Goal: Task Accomplishment & Management: Use online tool/utility

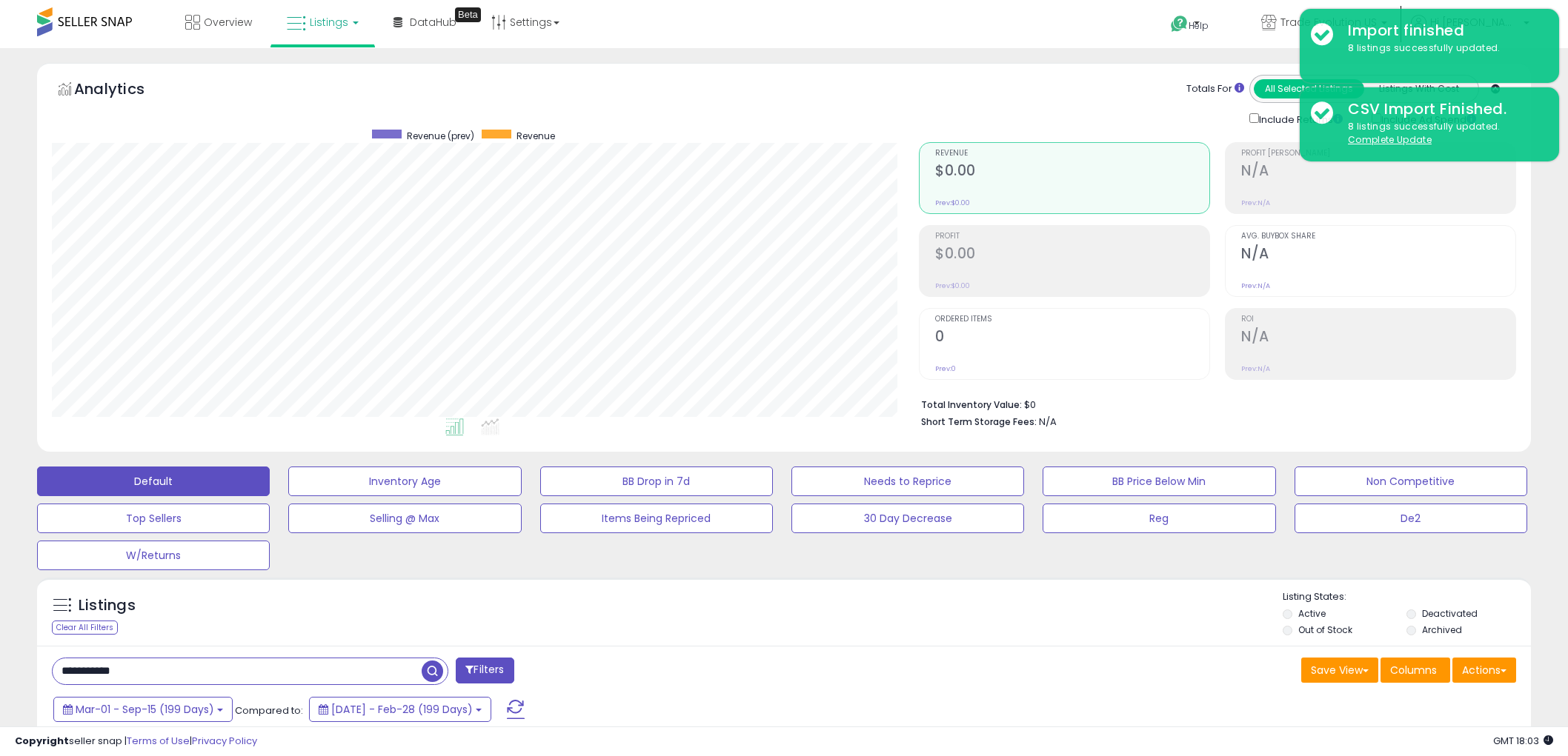
click at [874, 577] on div "Listings Clear All Filters" at bounding box center [784, 611] width 1494 height 68
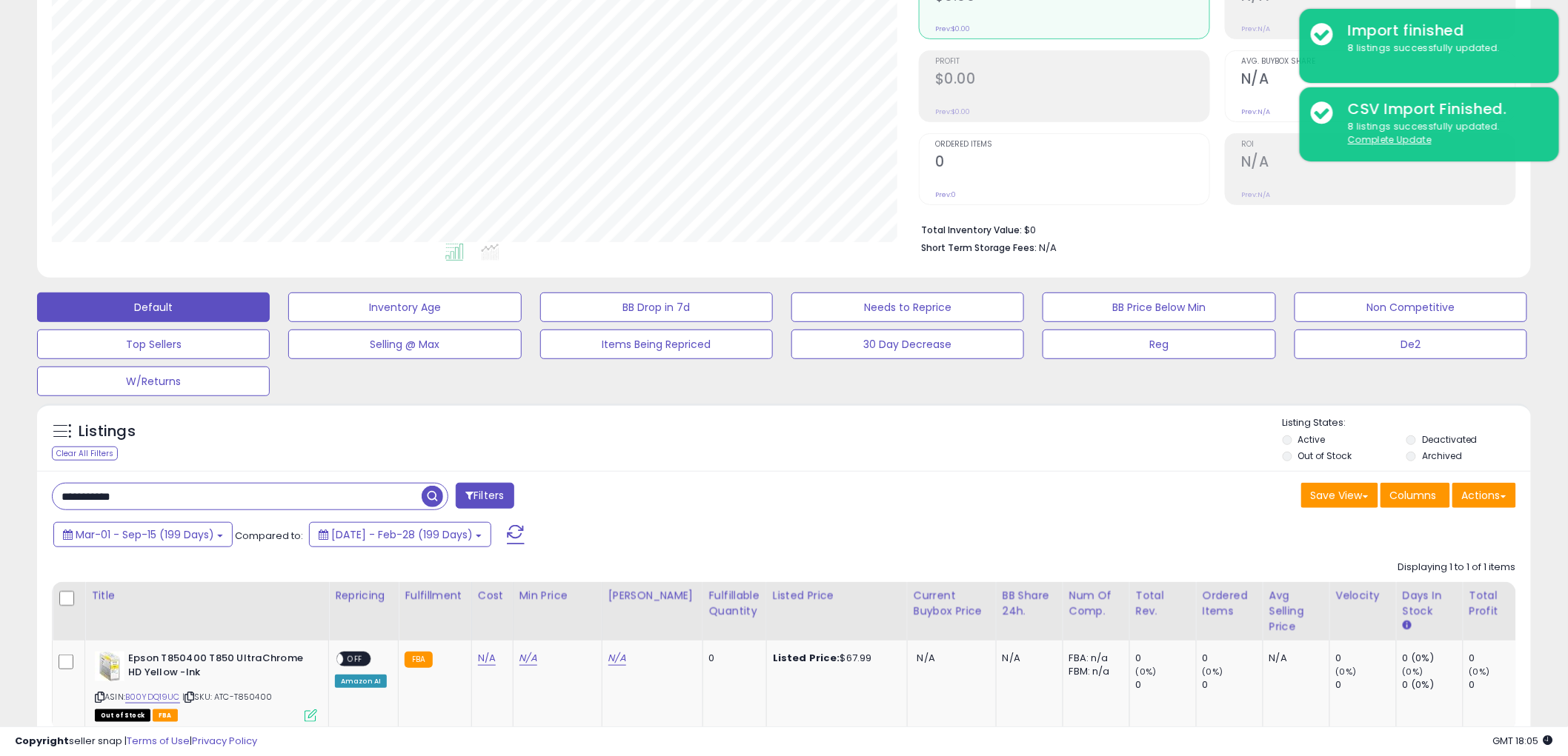
scroll to position [276, 0]
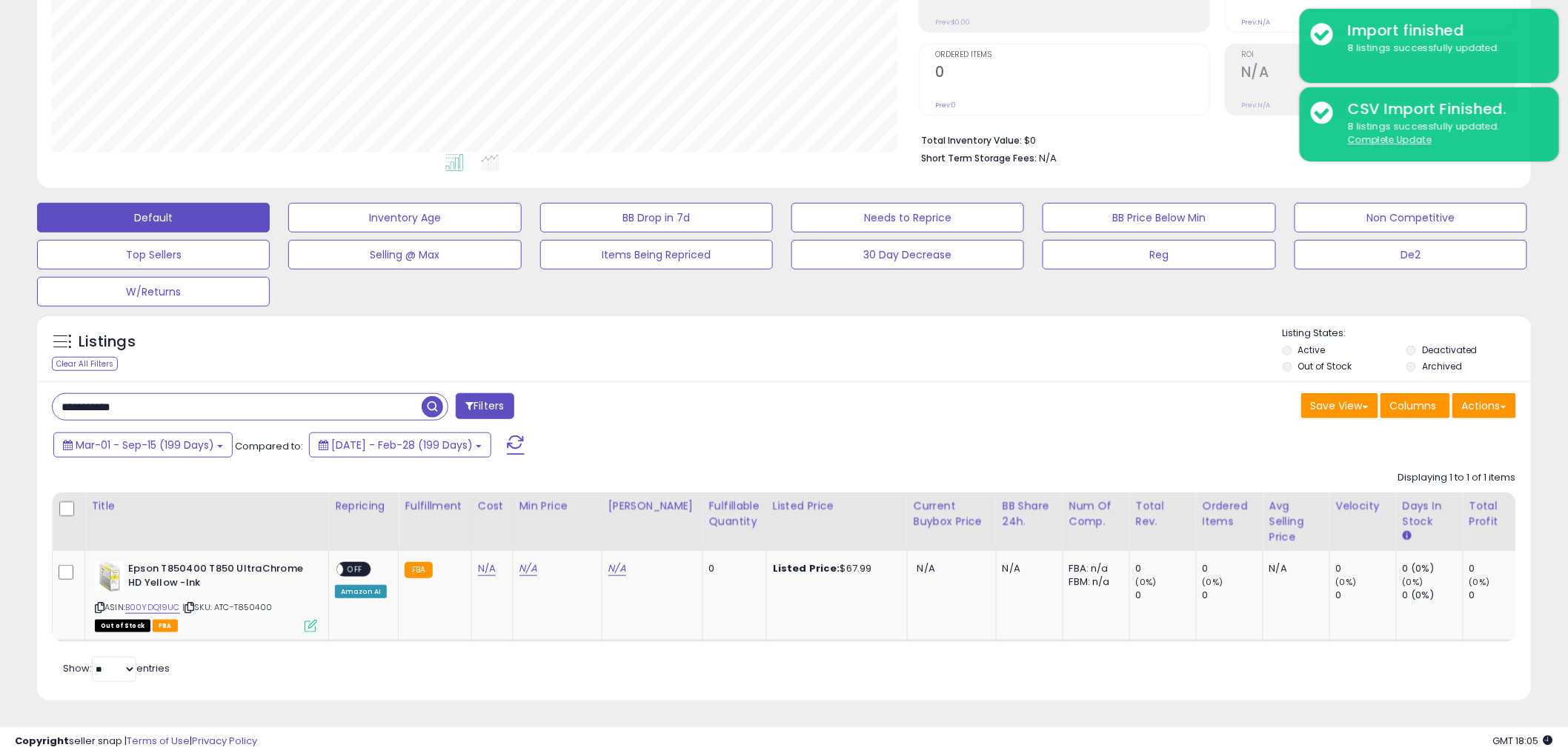
click at [192, 394] on input "**********" at bounding box center [237, 406] width 369 height 26
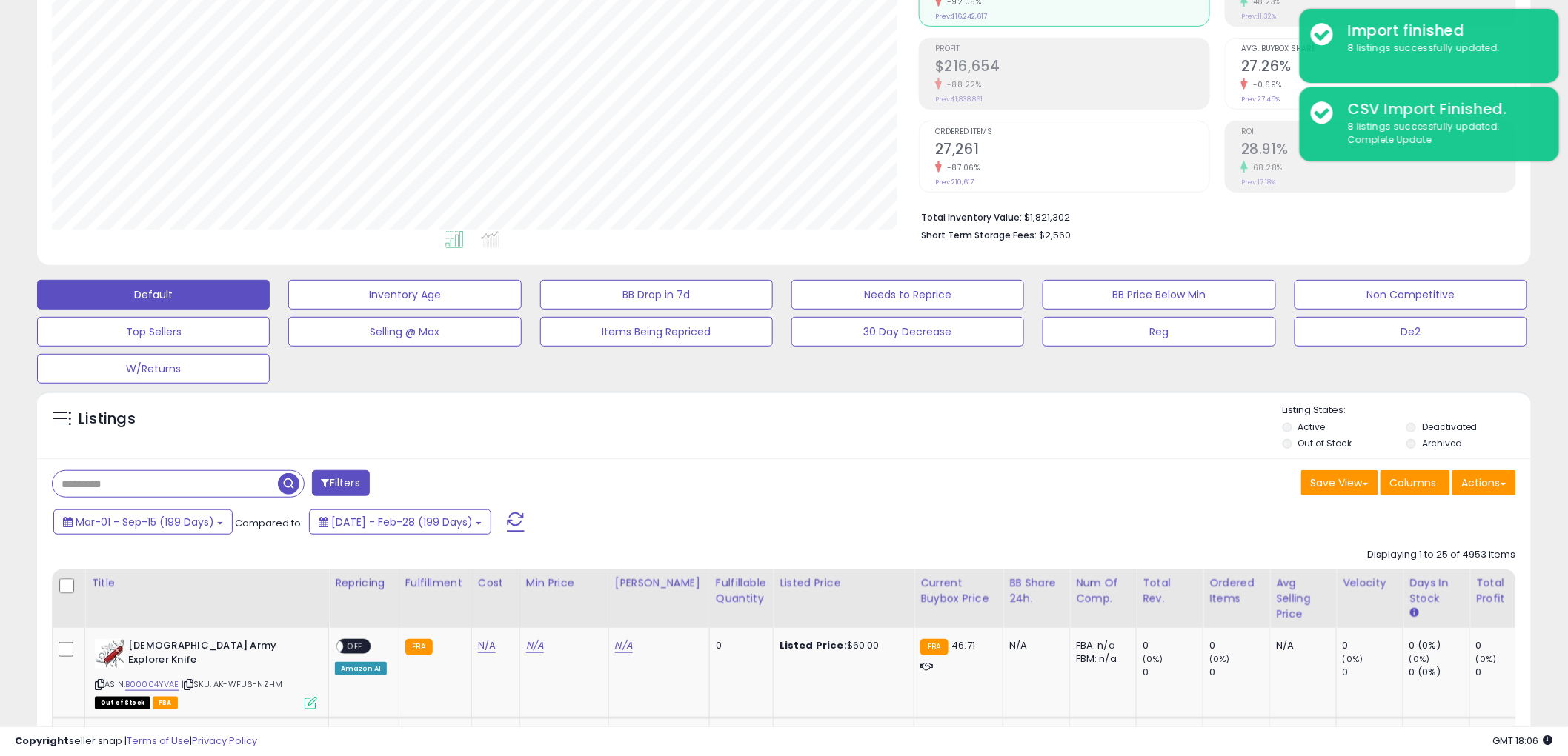
scroll to position [303, 867]
click at [1508, 480] on button "Actions" at bounding box center [1484, 483] width 63 height 25
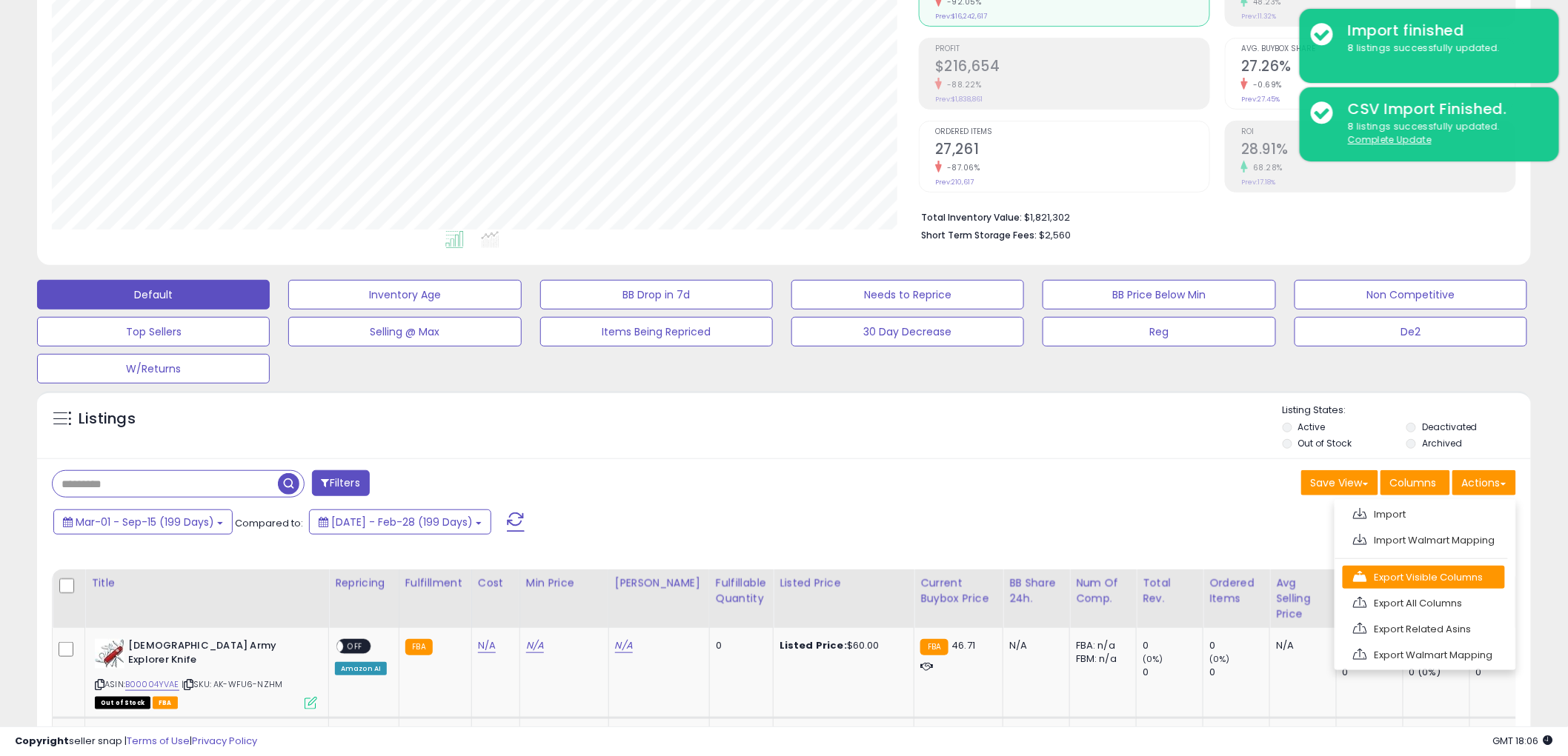
click at [1458, 579] on link "Export Visible Columns" at bounding box center [1423, 576] width 163 height 23
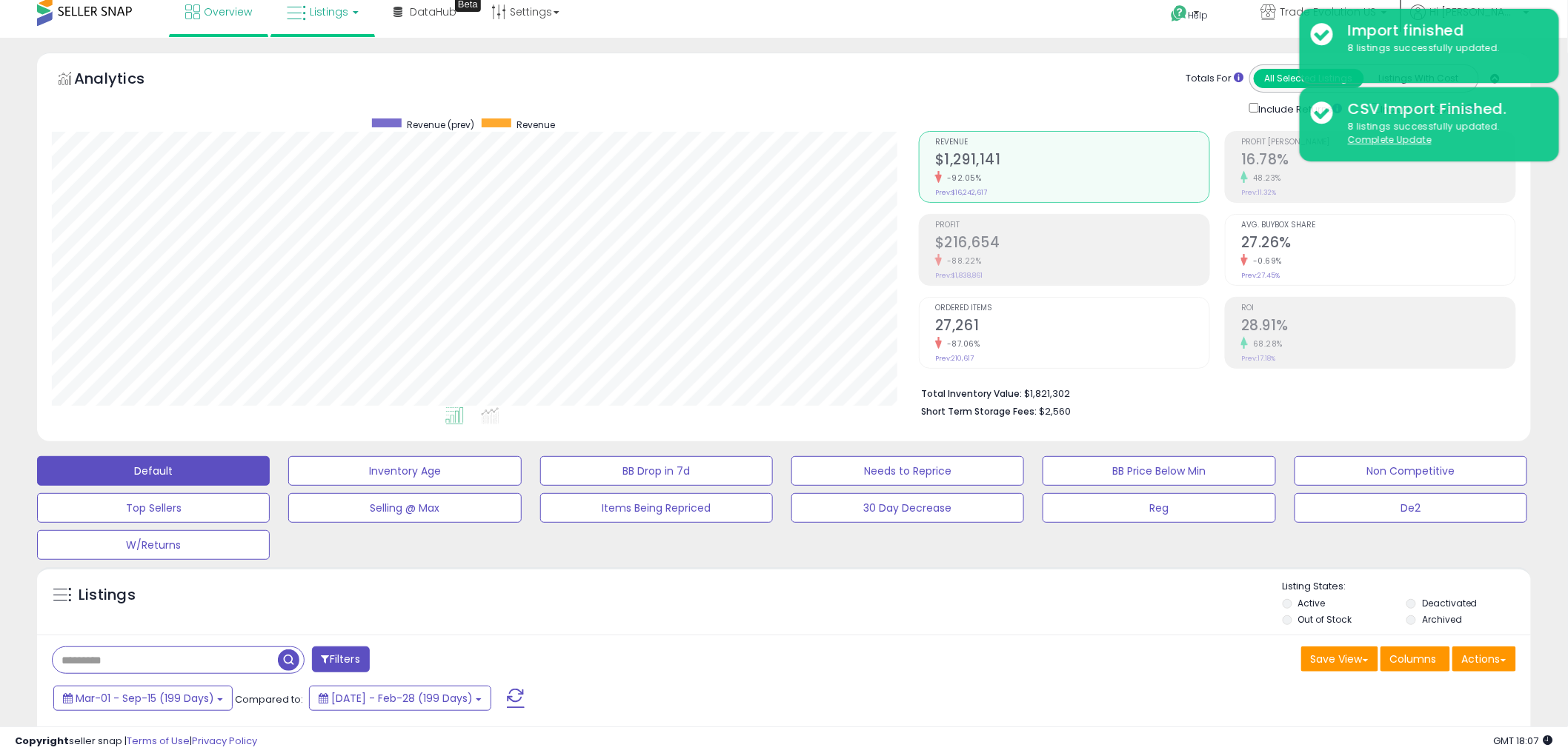
scroll to position [0, 0]
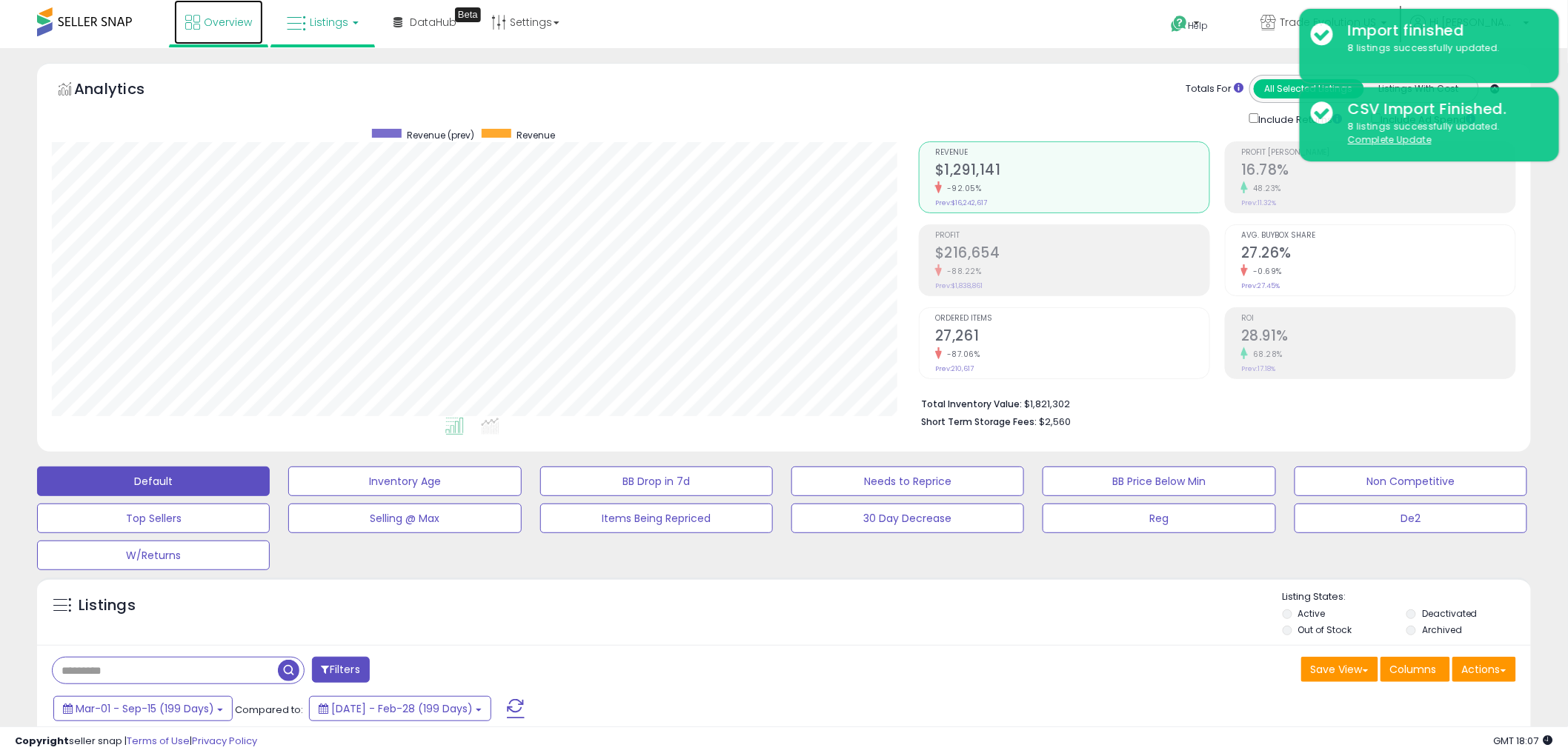
click at [220, 25] on span "Overview" at bounding box center [227, 22] width 48 height 14
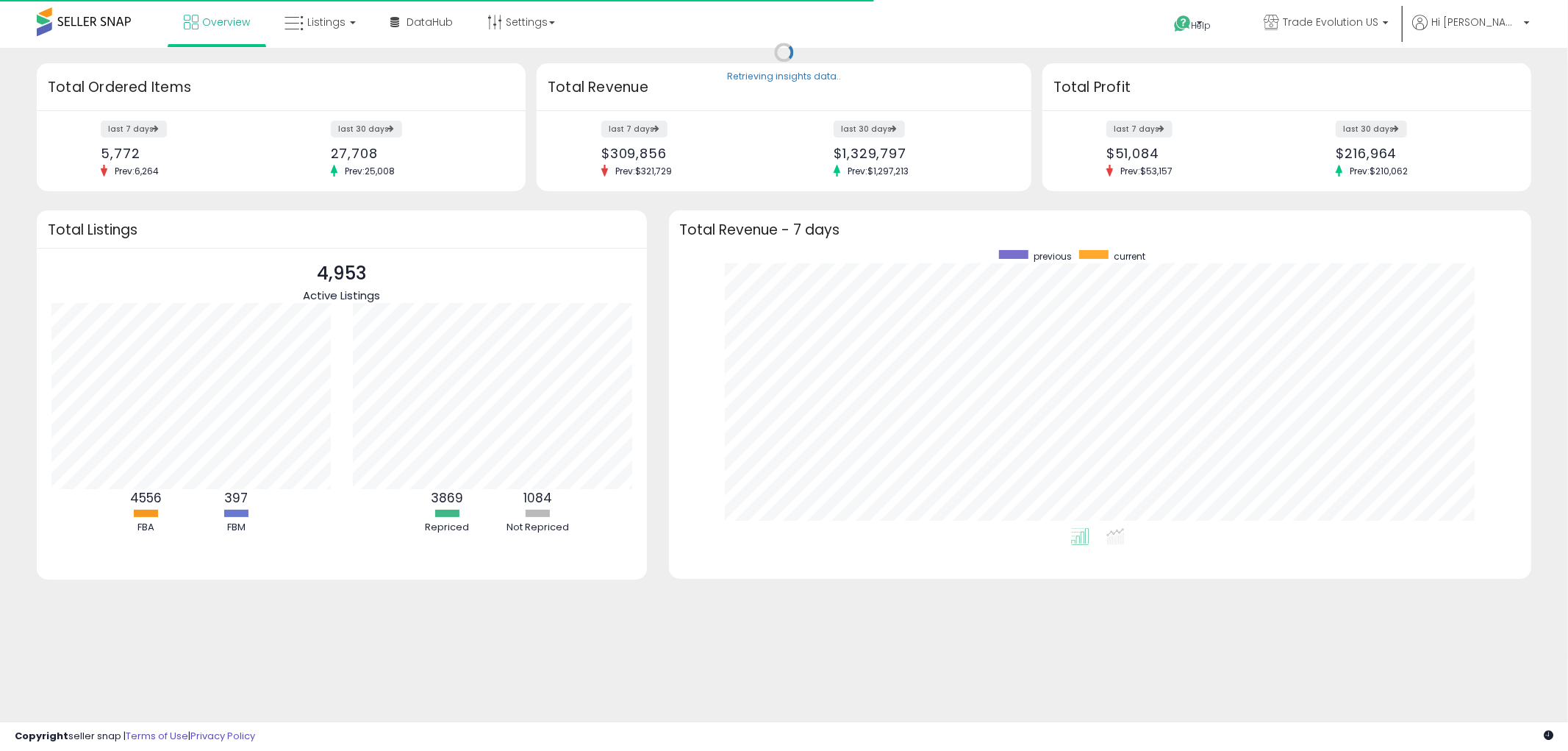
scroll to position [277, 834]
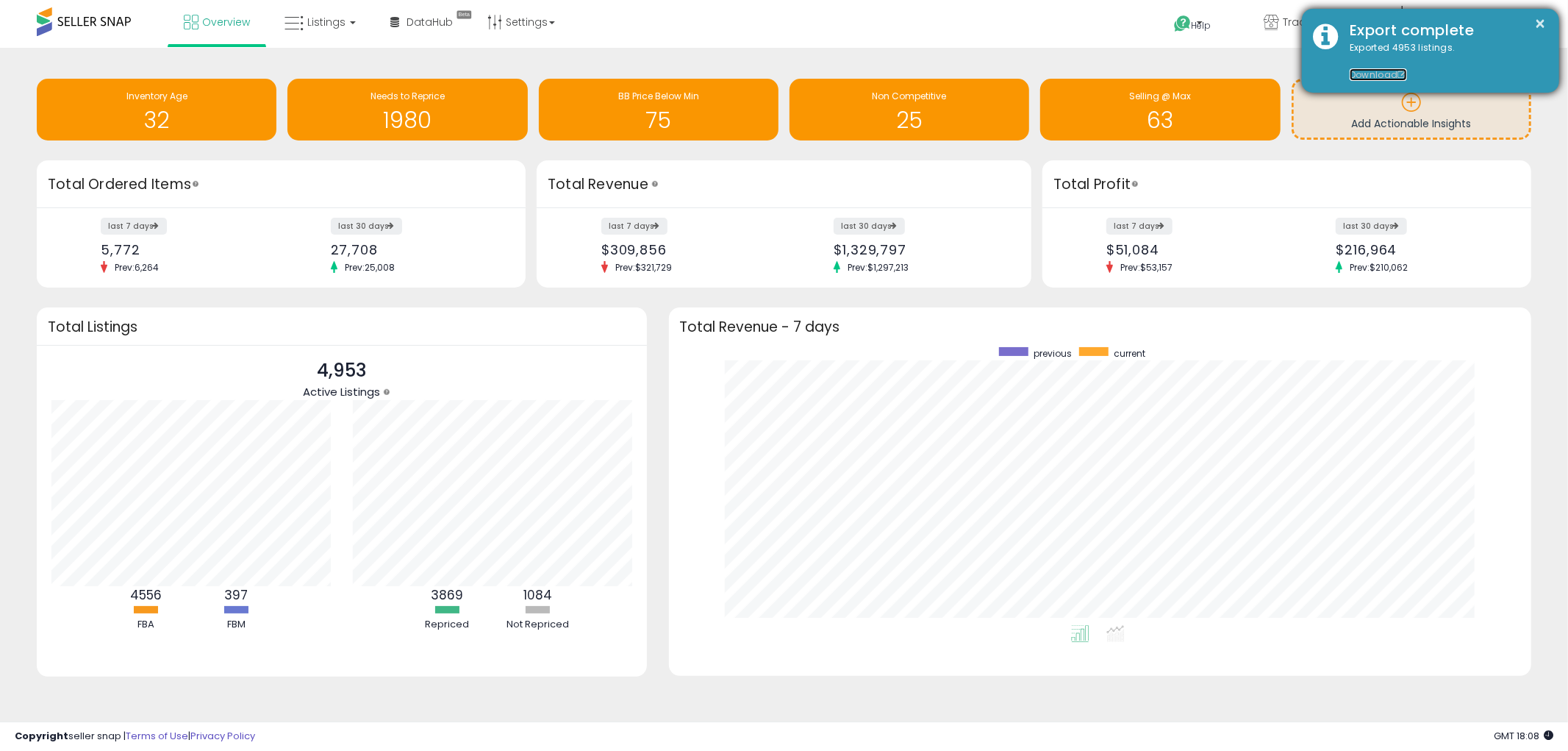
click at [1369, 71] on link "Download" at bounding box center [1379, 74] width 57 height 13
